Goal: Task Accomplishment & Management: Manage account settings

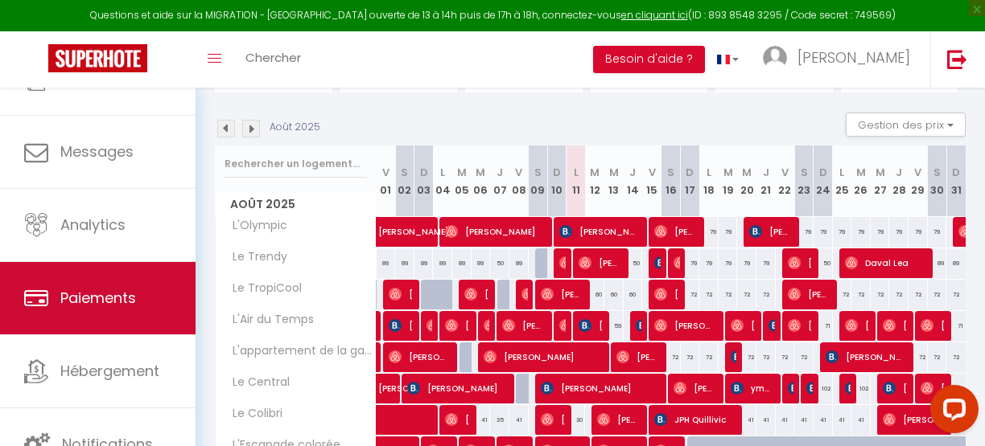
scroll to position [117, 0]
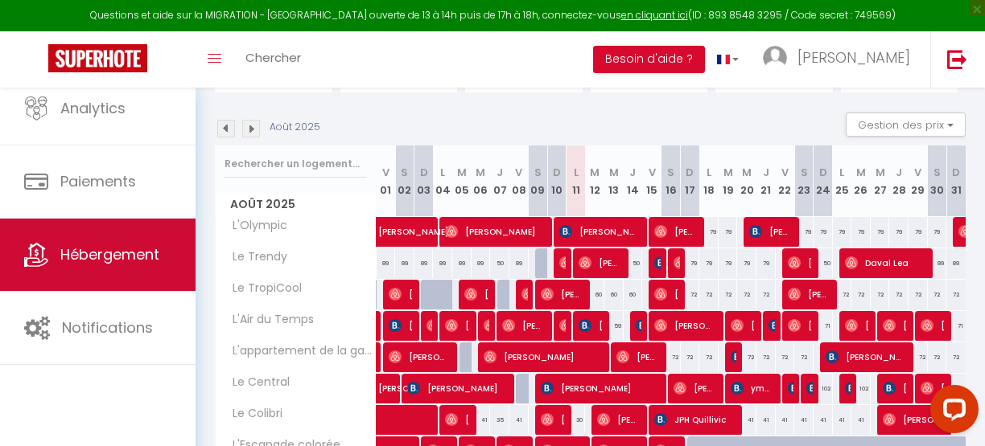
click at [82, 254] on span "Hébergement" at bounding box center [109, 255] width 99 height 20
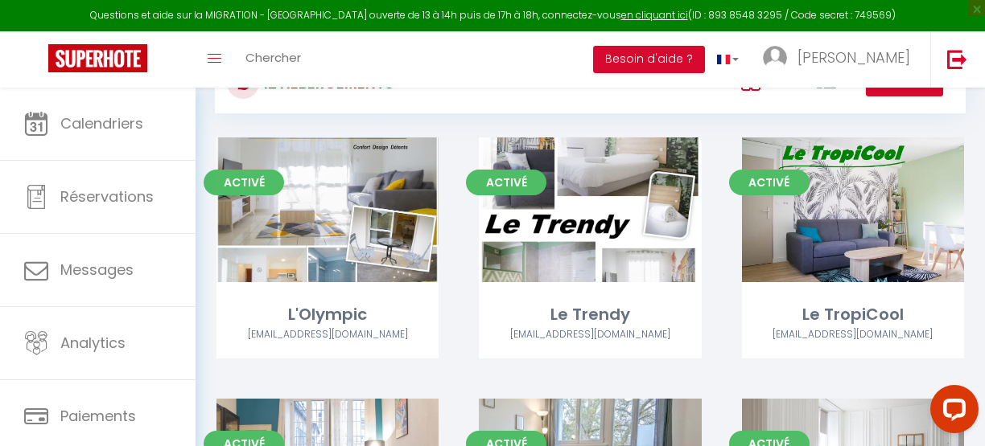
scroll to position [142, 0]
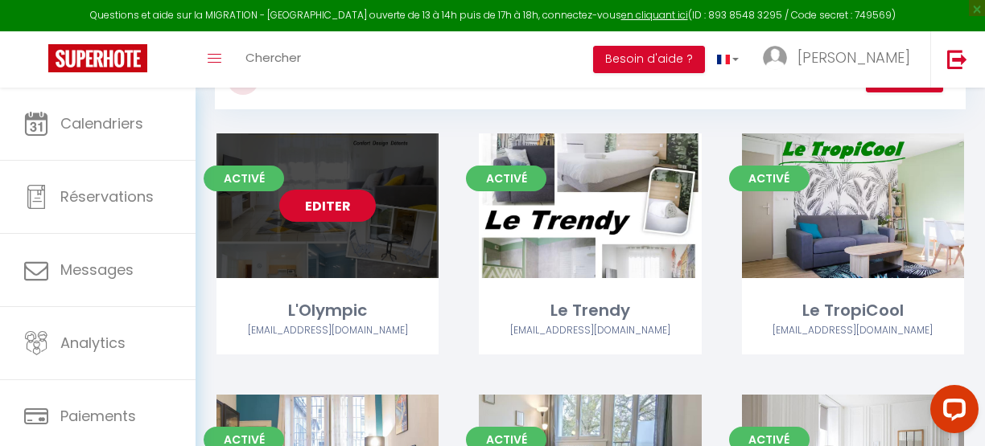
click at [315, 206] on link "Editer" at bounding box center [327, 206] width 97 height 32
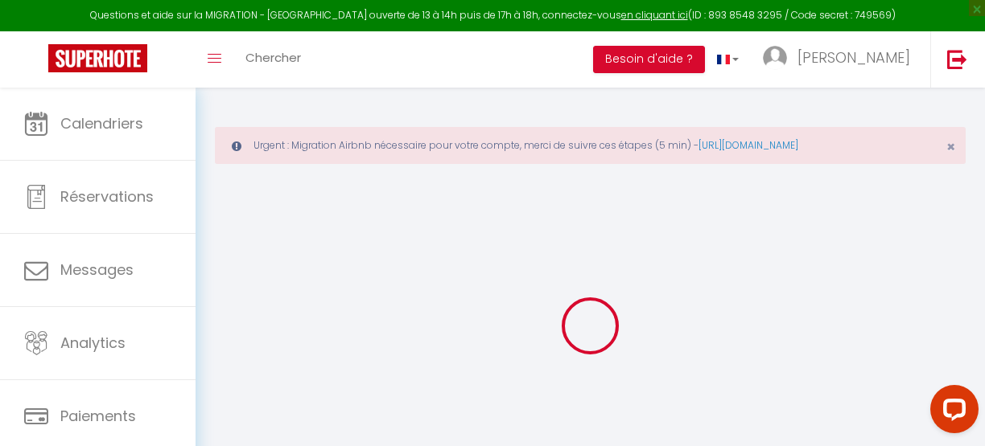
type input "L'Olympic"
type input "[PERSON_NAME]"
select select "1"
type input "66"
type input "30"
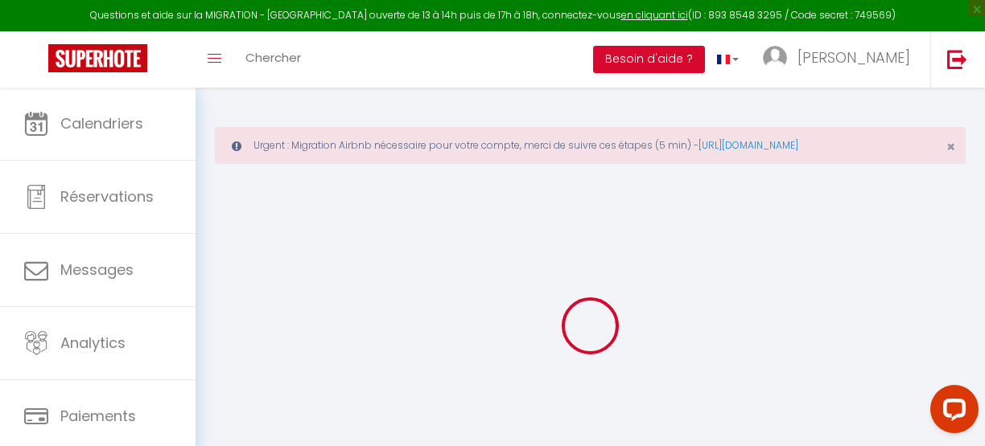
type input "0.88"
type input "200"
select select
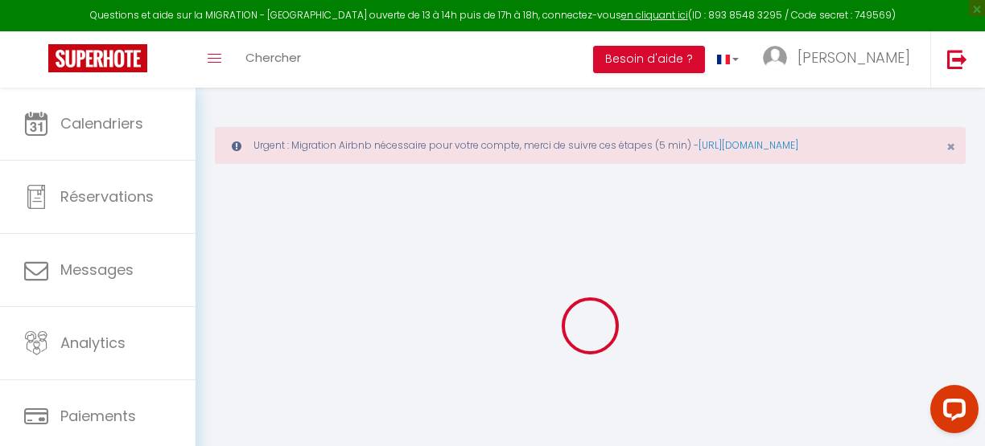
select select
type input "[STREET_ADDRESS][PERSON_NAME]"
type input "25220"
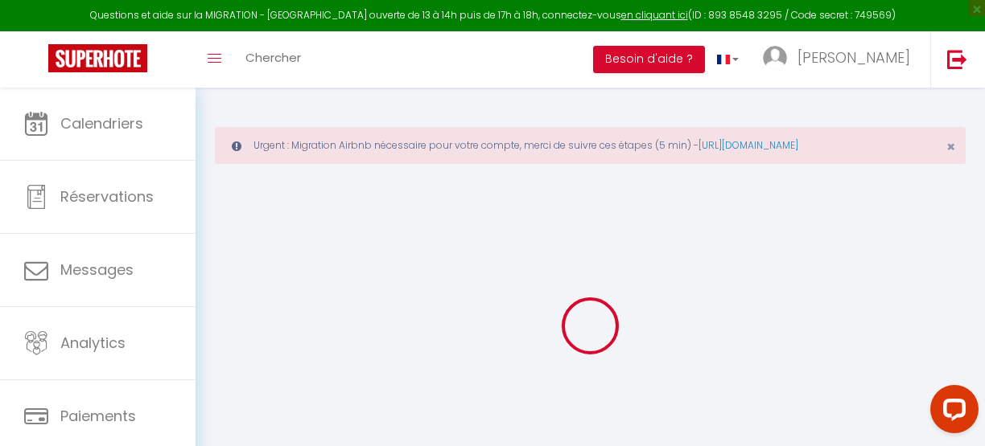
type input "Chalezeule"
type input "[EMAIL_ADDRESS][DOMAIN_NAME]"
select select "14413"
checkbox input "false"
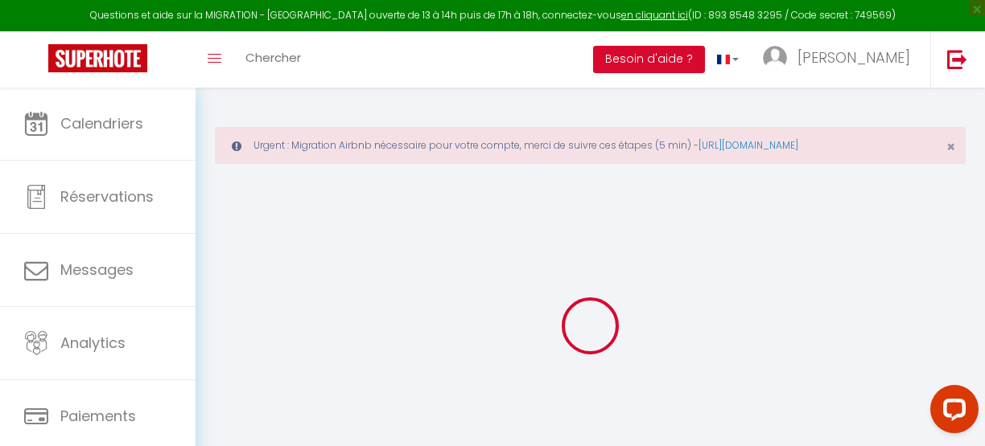
checkbox input "false"
type input "0"
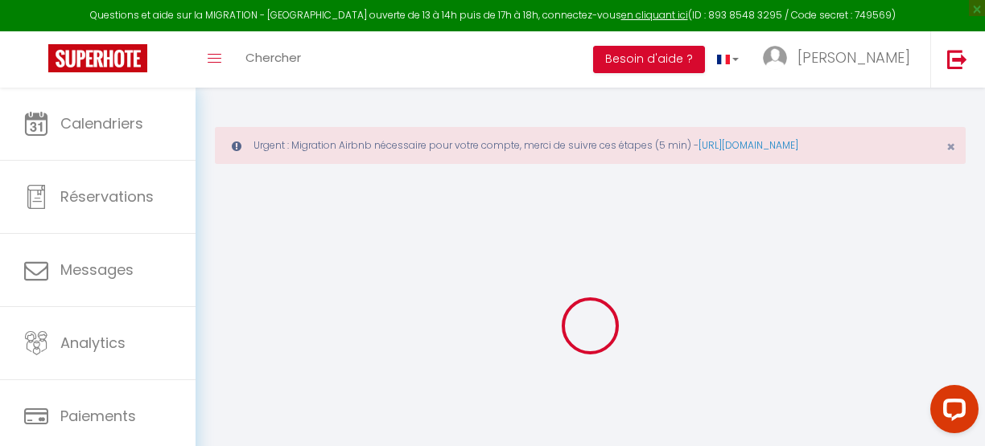
type input "0"
select select
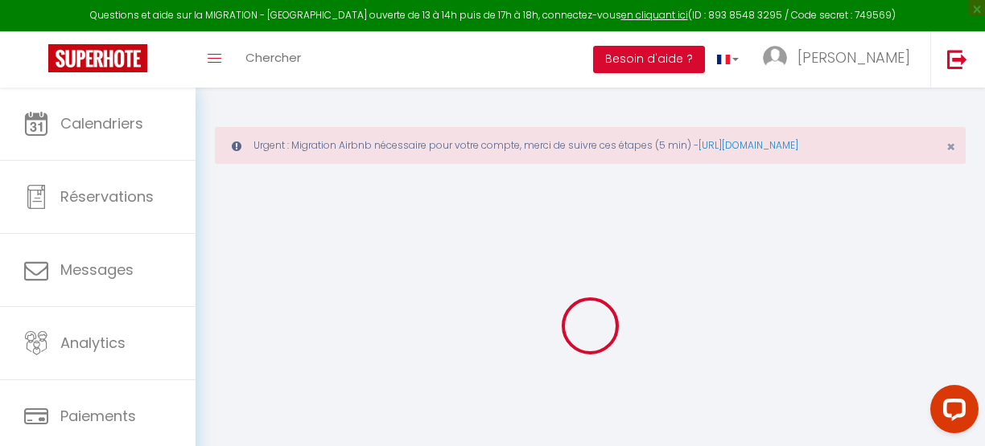
select select
checkbox input "false"
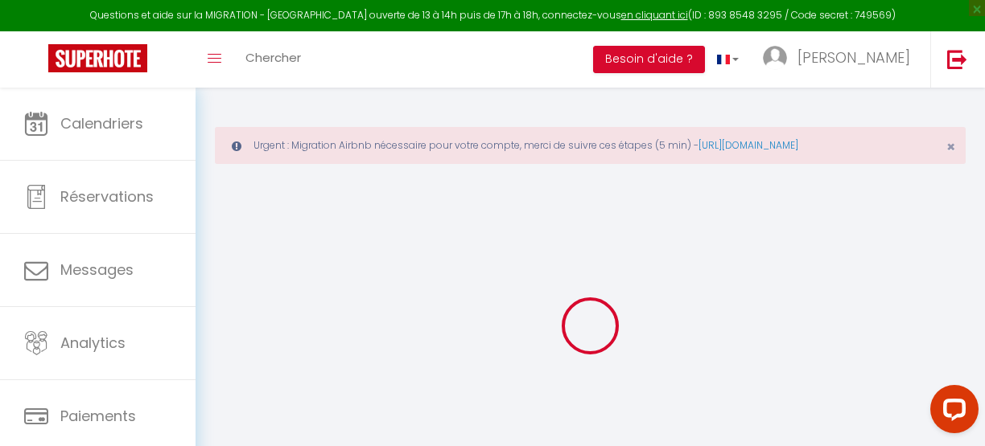
checkbox input "false"
select select "46750"
select select
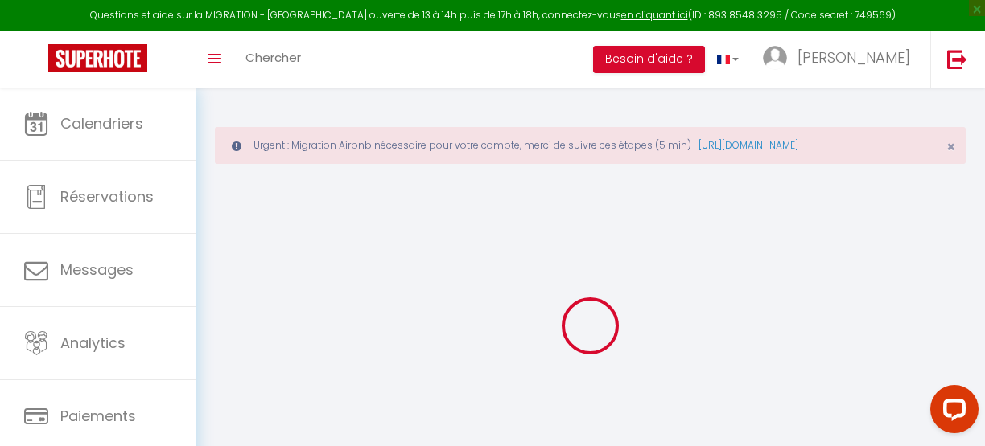
select select
checkbox input "false"
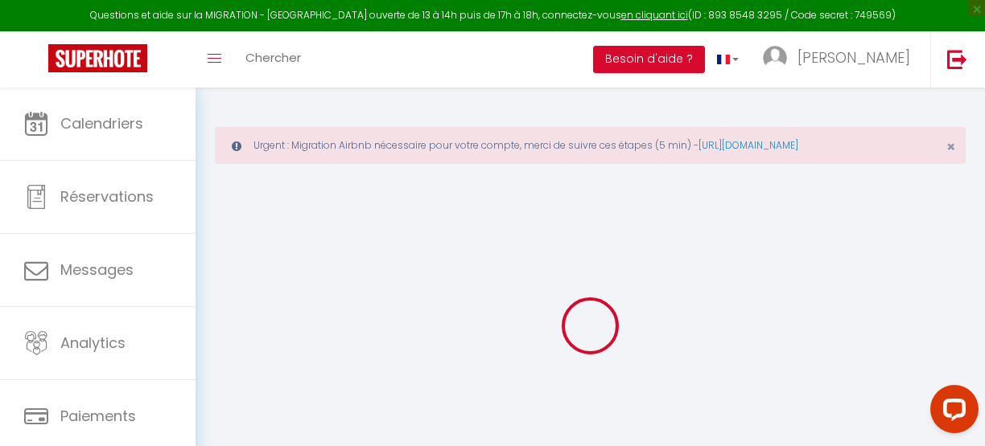
checkbox input "false"
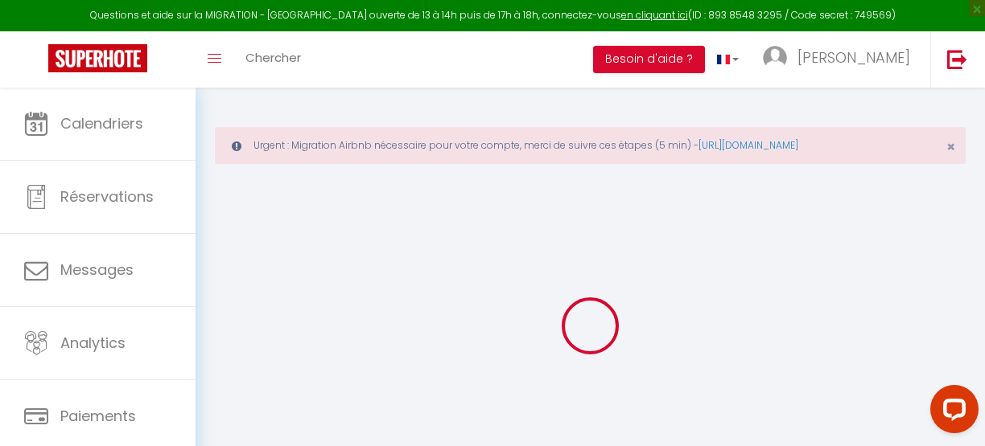
checkbox input "false"
select select
checkbox input "false"
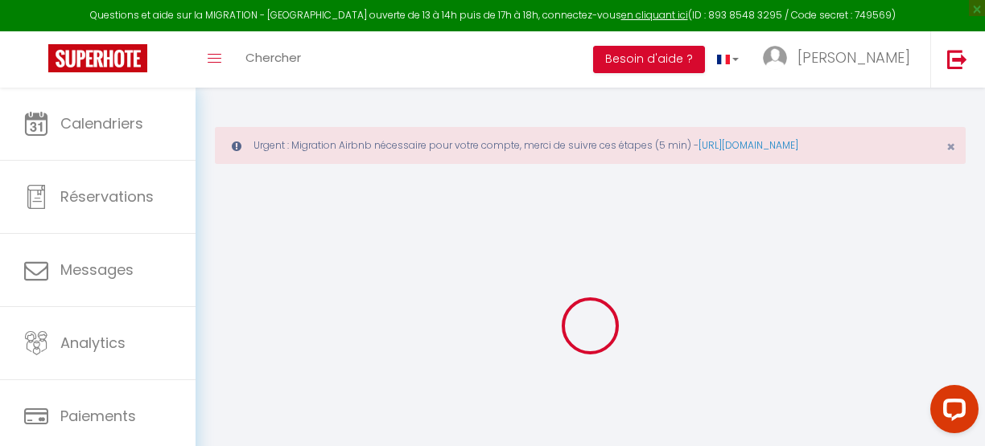
checkbox input "false"
select select "8316-48360272"
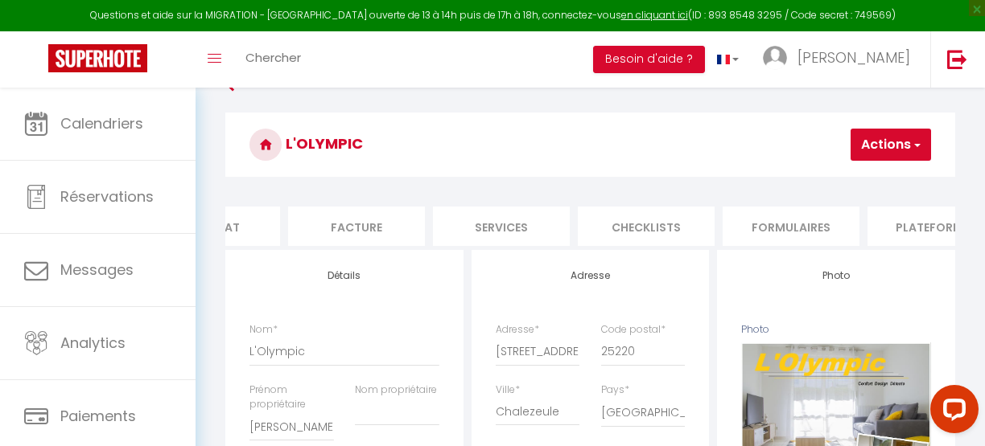
scroll to position [0, 230]
click at [883, 222] on li "Plateformes" at bounding box center [932, 226] width 137 height 39
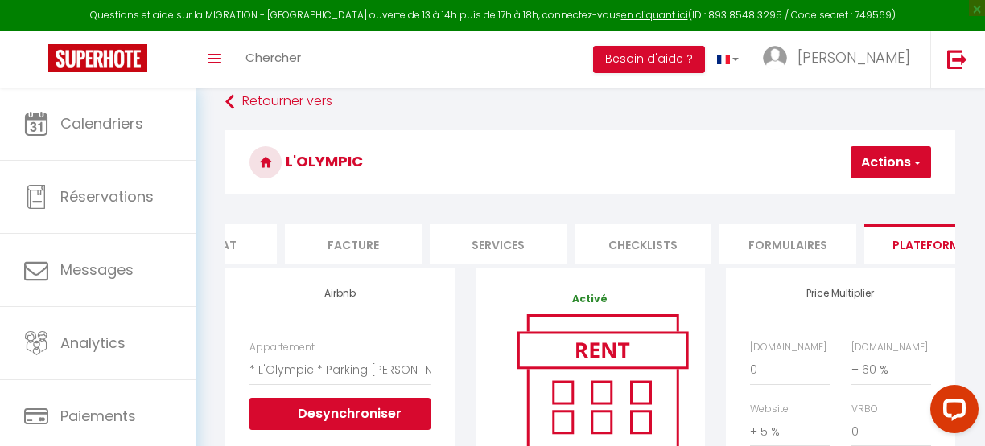
scroll to position [36, 0]
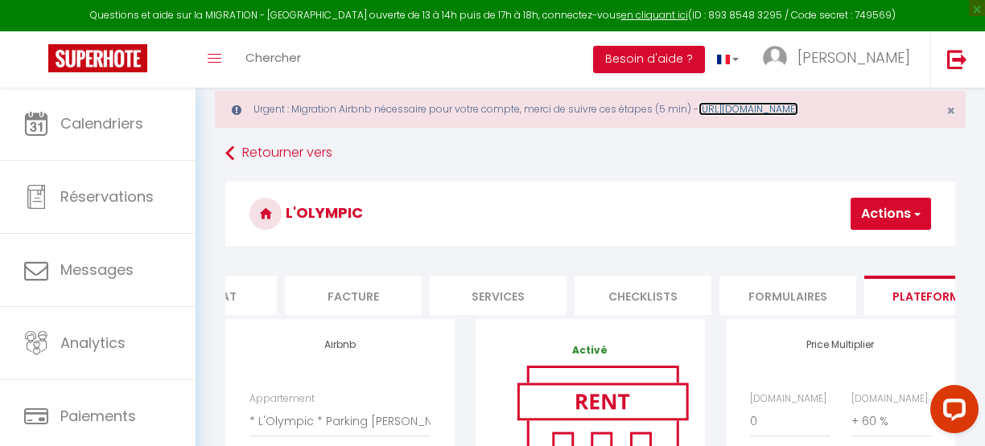
click at [743, 106] on link "[URL][DOMAIN_NAME]" at bounding box center [748, 109] width 100 height 14
